Goal: Task Accomplishment & Management: Manage account settings

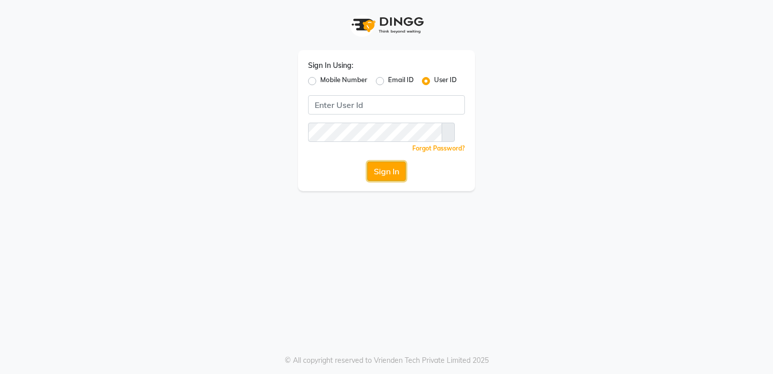
click at [391, 170] on button "Sign In" at bounding box center [386, 170] width 38 height 19
click at [320, 80] on label "Mobile Number" at bounding box center [343, 81] width 47 height 12
click at [320, 80] on input "Mobile Number" at bounding box center [323, 78] width 7 height 7
radio input "true"
click at [384, 80] on div "Email ID" at bounding box center [395, 81] width 38 height 12
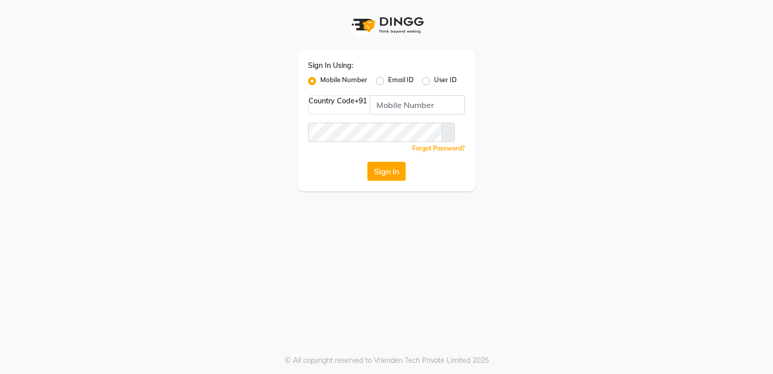
click at [434, 80] on label "User ID" at bounding box center [445, 81] width 23 height 12
click at [434, 80] on input "User ID" at bounding box center [437, 78] width 7 height 7
radio input "true"
radio input "false"
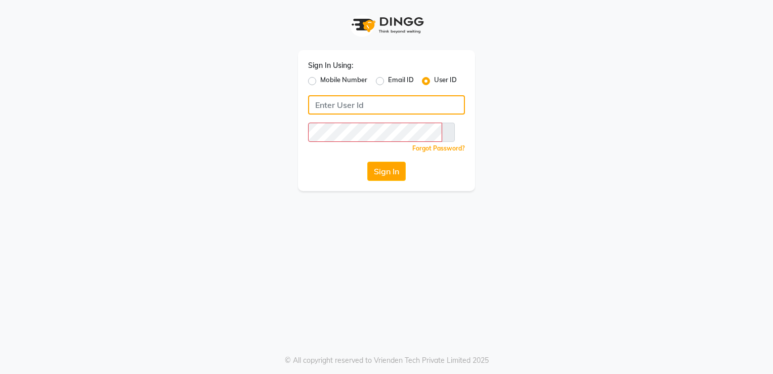
click at [370, 103] on input "Username" at bounding box center [386, 104] width 157 height 19
click at [397, 163] on button "Sign In" at bounding box center [386, 170] width 38 height 19
